Goal: Task Accomplishment & Management: Manage account settings

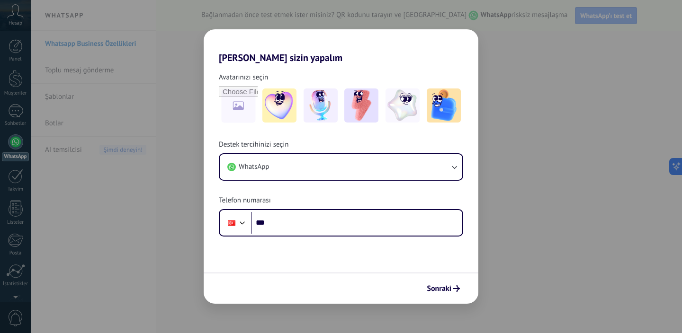
click at [502, 174] on div "[PERSON_NAME] sizin yapalım Avatarınızı seçin Destek tercihinizi seçin WhatsApp…" at bounding box center [341, 166] width 682 height 333
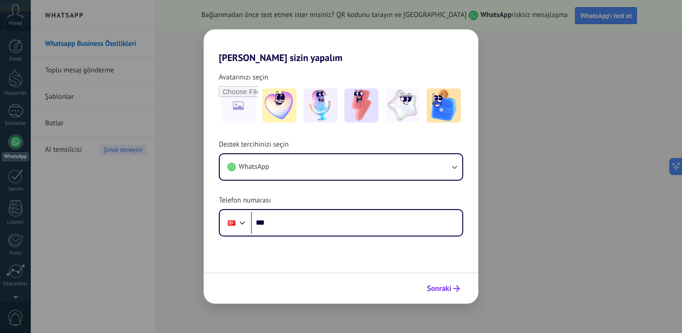
click at [462, 291] on button "Sonraki" at bounding box center [443, 289] width 42 height 16
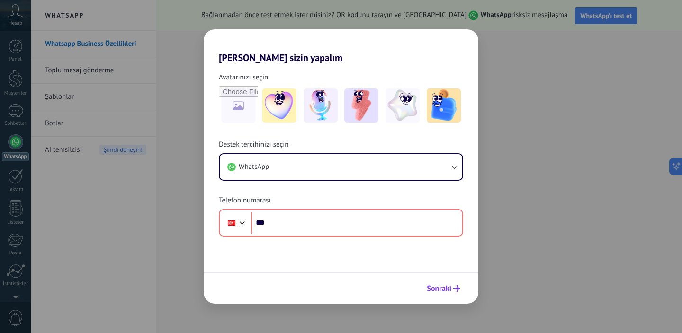
click at [462, 291] on button "Sonraki" at bounding box center [443, 289] width 42 height 16
click at [445, 283] on button "Sonraki" at bounding box center [443, 289] width 42 height 16
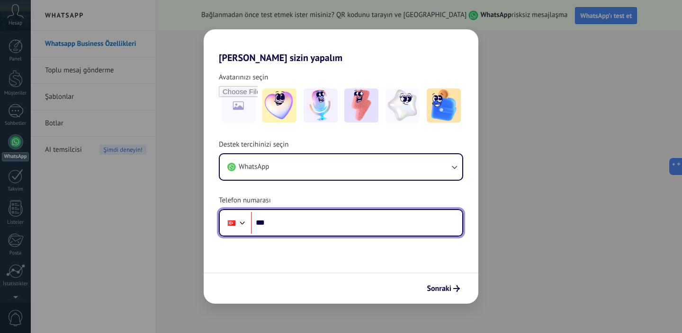
click at [347, 230] on input "***" at bounding box center [356, 223] width 211 height 22
click at [308, 230] on input "***" at bounding box center [356, 223] width 211 height 22
type input "**********"
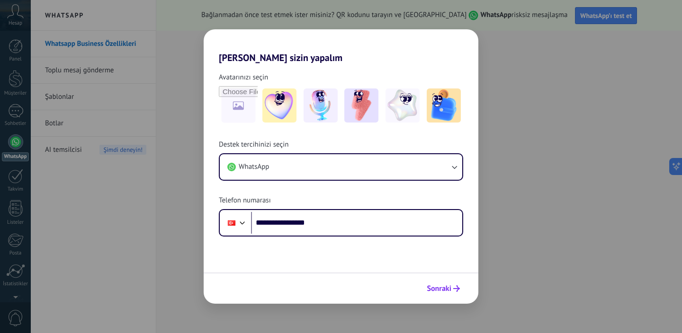
click at [447, 290] on span "Sonraki" at bounding box center [439, 289] width 25 height 7
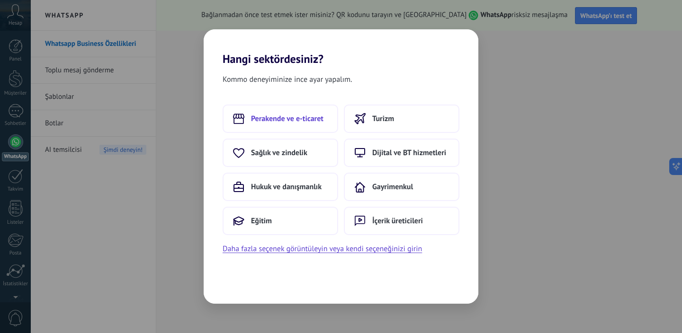
click at [310, 118] on span "Perakende ve e-ticaret" at bounding box center [287, 118] width 72 height 9
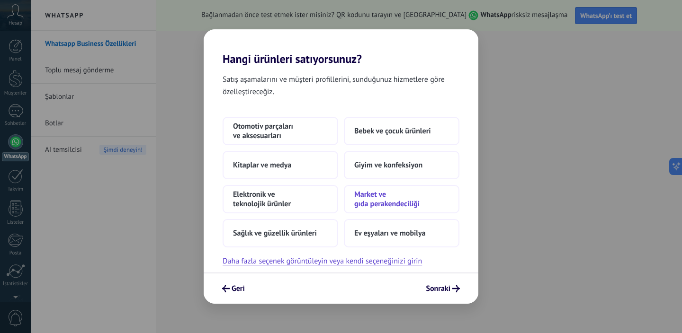
click at [383, 196] on span "Market ve gıda perakendeciliği" at bounding box center [401, 199] width 95 height 19
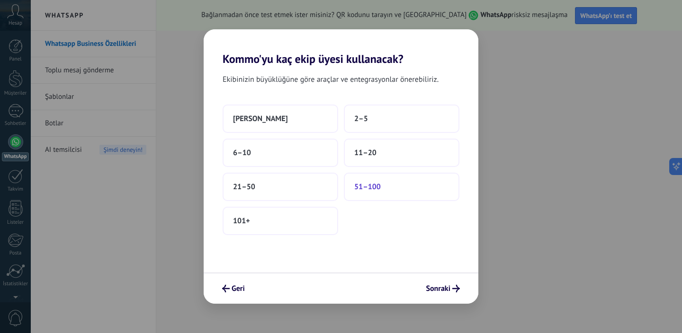
click at [393, 188] on button "51–100" at bounding box center [402, 187] width 116 height 28
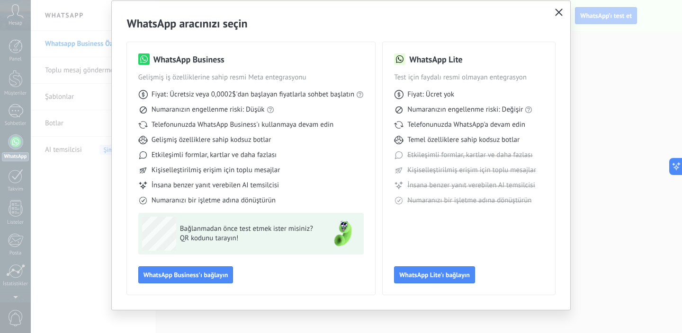
scroll to position [32, 0]
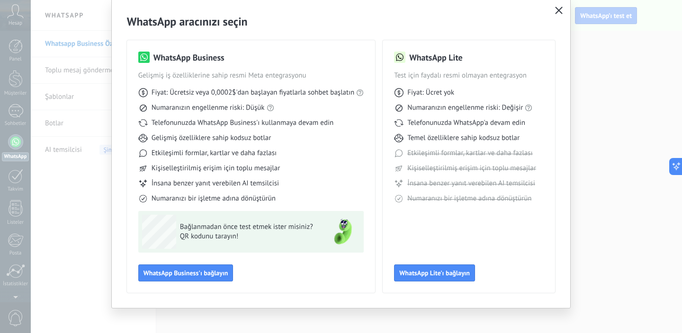
click at [194, 182] on span "İnsana benzer yanıt verebilen AI temsilcisi" at bounding box center [215, 183] width 127 height 9
click at [256, 181] on span "İnsana benzer yanıt verebilen AI temsilcisi" at bounding box center [215, 183] width 127 height 9
click at [222, 197] on span "Numaranızı bir işletme adına dönüştürün" at bounding box center [214, 198] width 124 height 9
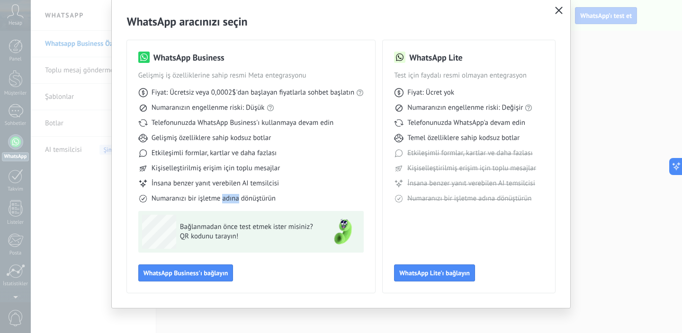
click at [222, 197] on span "Numaranızı bir işletme adına dönüştürün" at bounding box center [214, 198] width 124 height 9
click at [237, 177] on div "Fiyat: Ücretsiz veya 0,0002$'dan başlayan fiyatlarla sohbet başlatın Numaranızı…" at bounding box center [251, 142] width 226 height 123
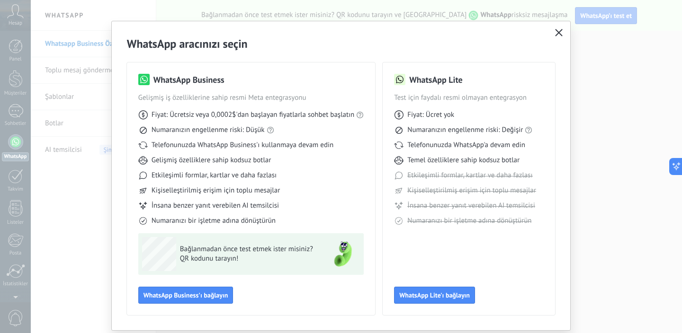
scroll to position [0, 0]
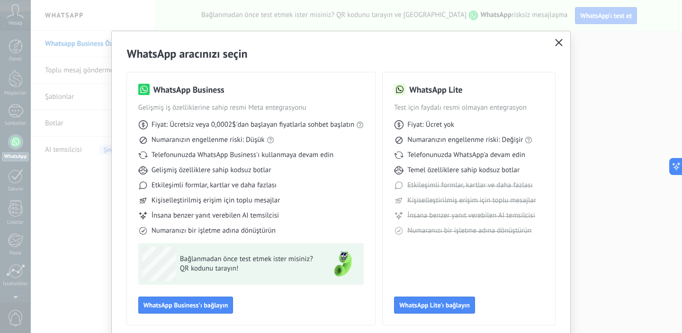
click at [555, 43] on icon "button" at bounding box center [559, 43] width 8 height 8
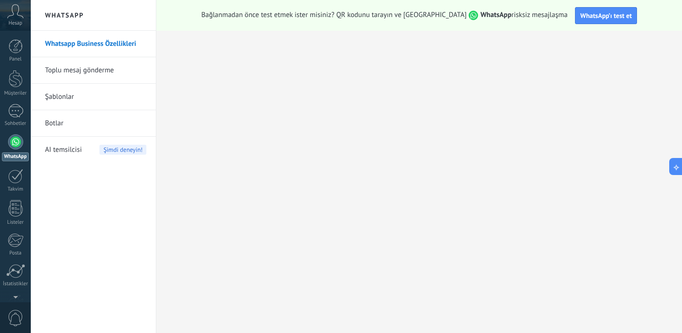
scroll to position [61, 0]
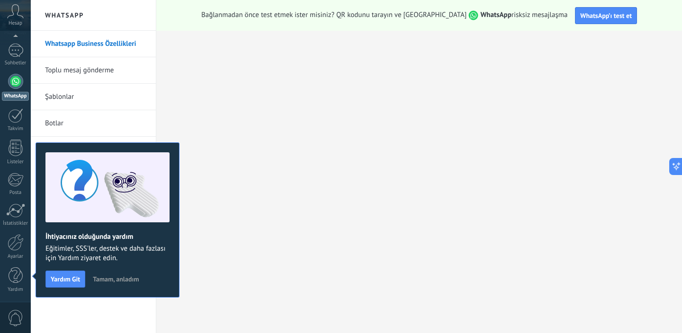
click at [109, 278] on span "Tamam, anladım" at bounding box center [116, 279] width 46 height 7
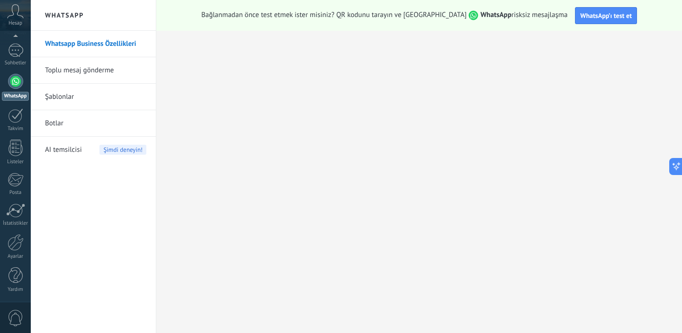
click at [18, 15] on use at bounding box center [16, 11] width 16 height 14
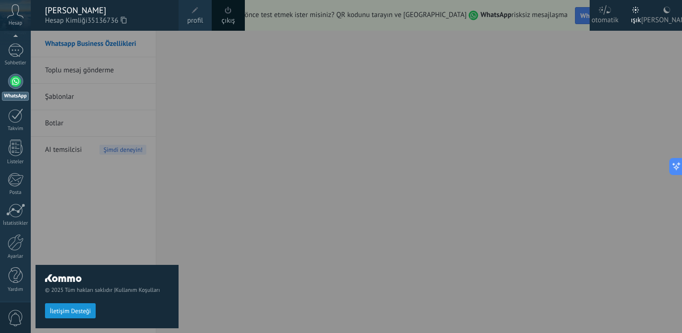
scroll to position [56, 0]
click at [104, 227] on div "© 2025 Tüm hakları saklıdır | Kullanım Koşulları İletişim Desteği" at bounding box center [107, 182] width 143 height 303
click at [195, 52] on div at bounding box center [372, 166] width 682 height 333
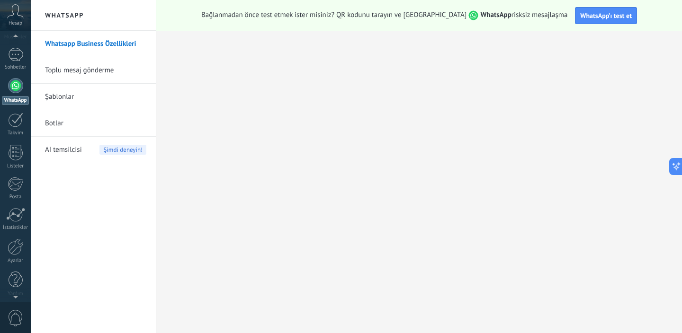
scroll to position [0, 0]
click at [20, 44] on div at bounding box center [16, 46] width 14 height 14
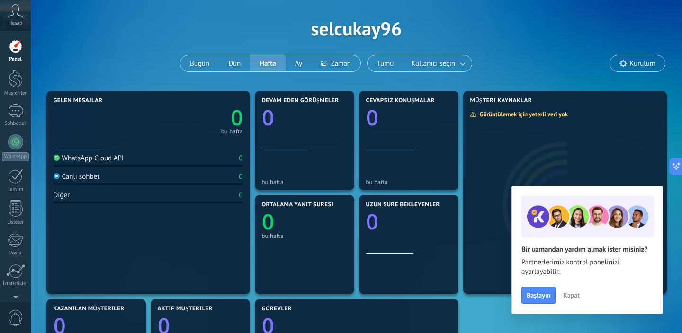
scroll to position [33, 0]
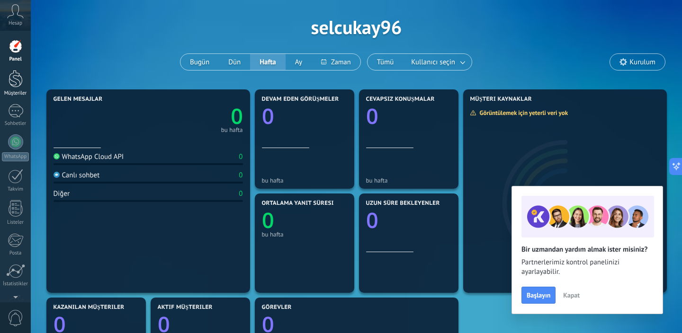
click at [14, 80] on div at bounding box center [16, 79] width 14 height 18
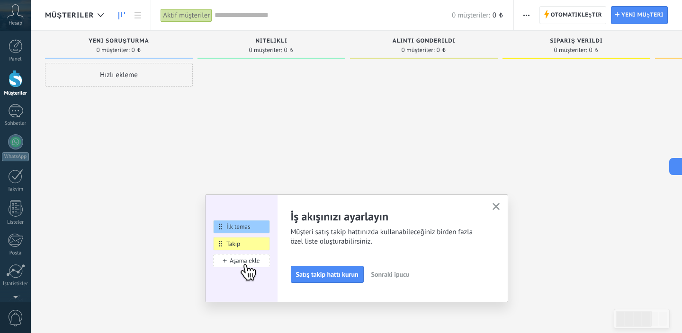
click at [499, 206] on button "button" at bounding box center [496, 207] width 12 height 13
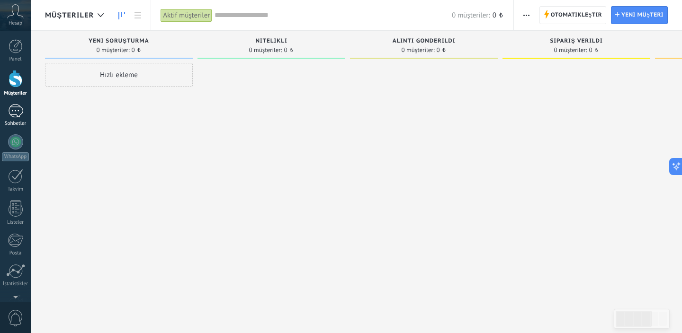
click at [11, 109] on div at bounding box center [15, 111] width 15 height 14
